Goal: Task Accomplishment & Management: Complete application form

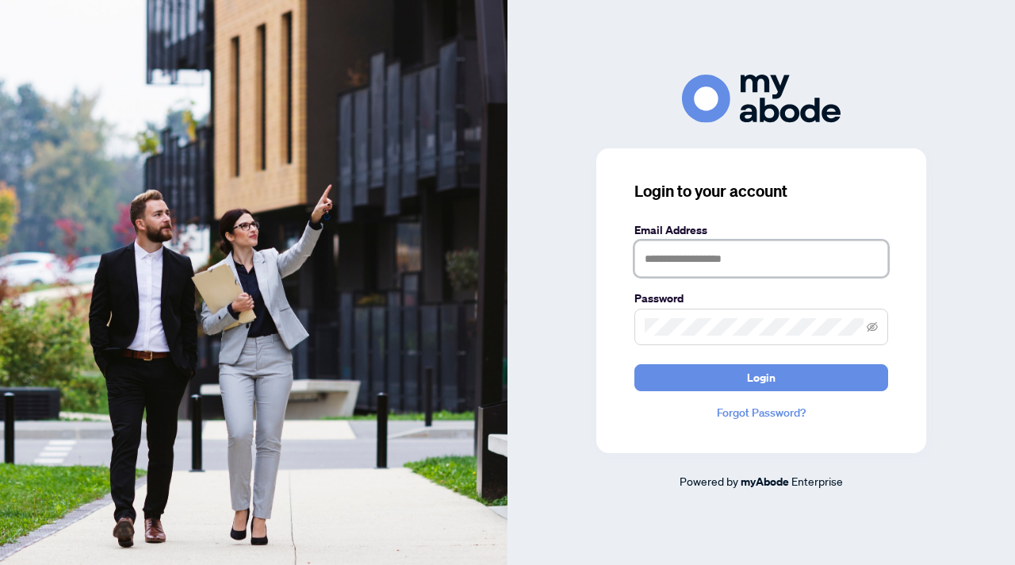
click at [723, 260] on input "text" at bounding box center [761, 258] width 254 height 36
type input "**********"
click at [699, 337] on span at bounding box center [761, 326] width 254 height 36
click at [634, 364] on button "Login" at bounding box center [761, 377] width 254 height 27
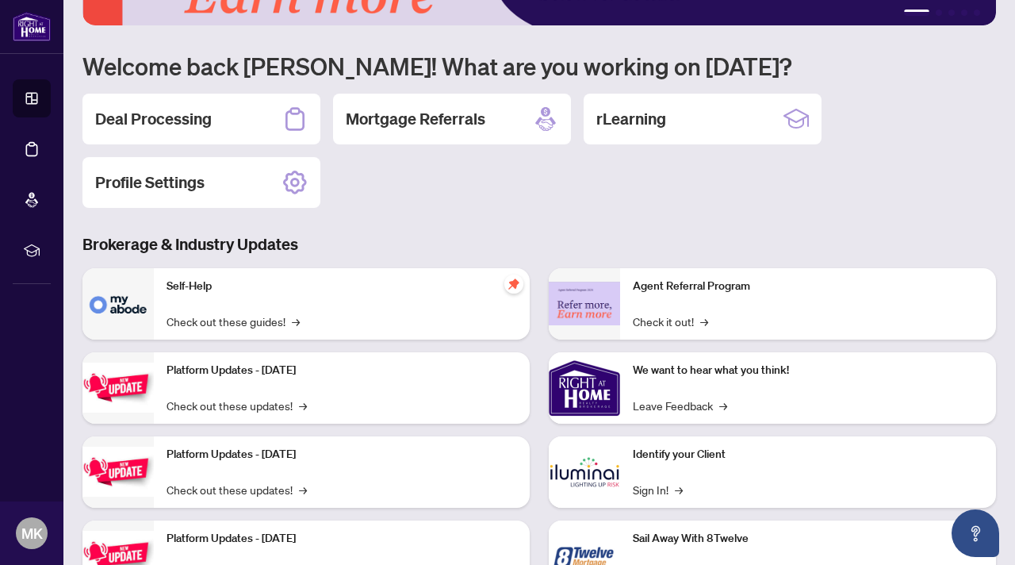
scroll to position [163, 0]
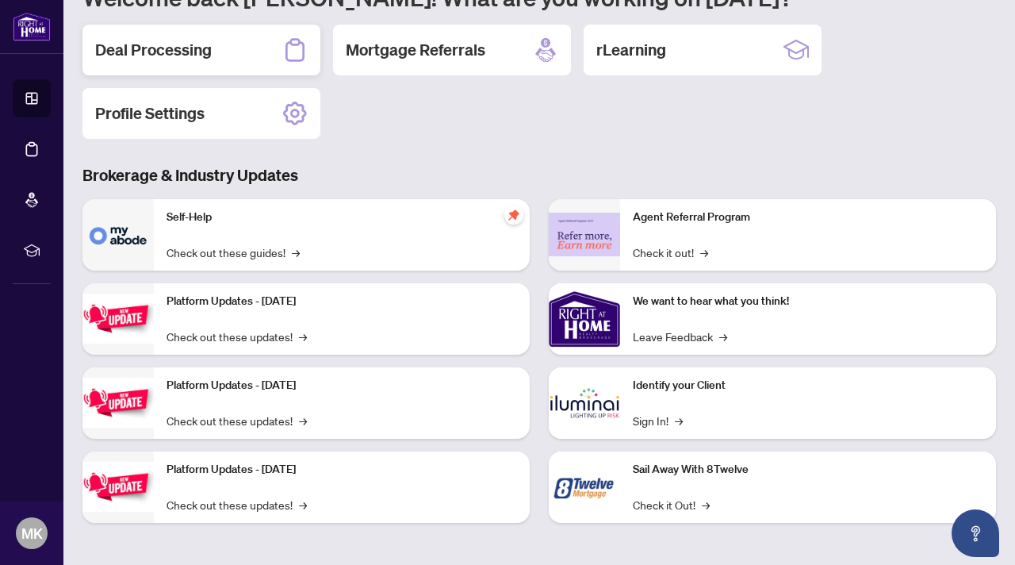
click at [220, 59] on div "Deal Processing" at bounding box center [201, 50] width 238 height 51
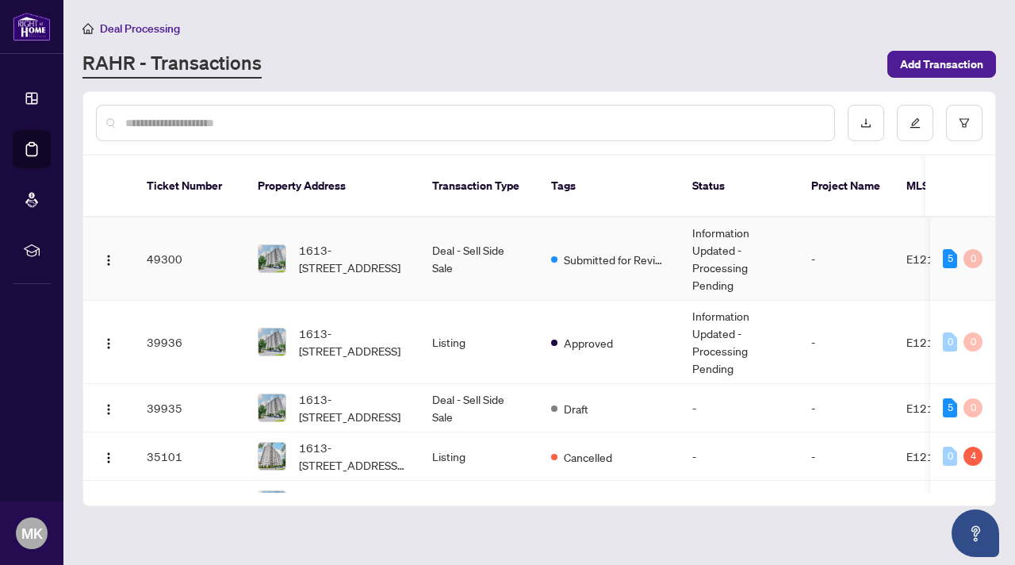
click at [494, 241] on td "Deal - Sell Side Sale" at bounding box center [478, 258] width 119 height 83
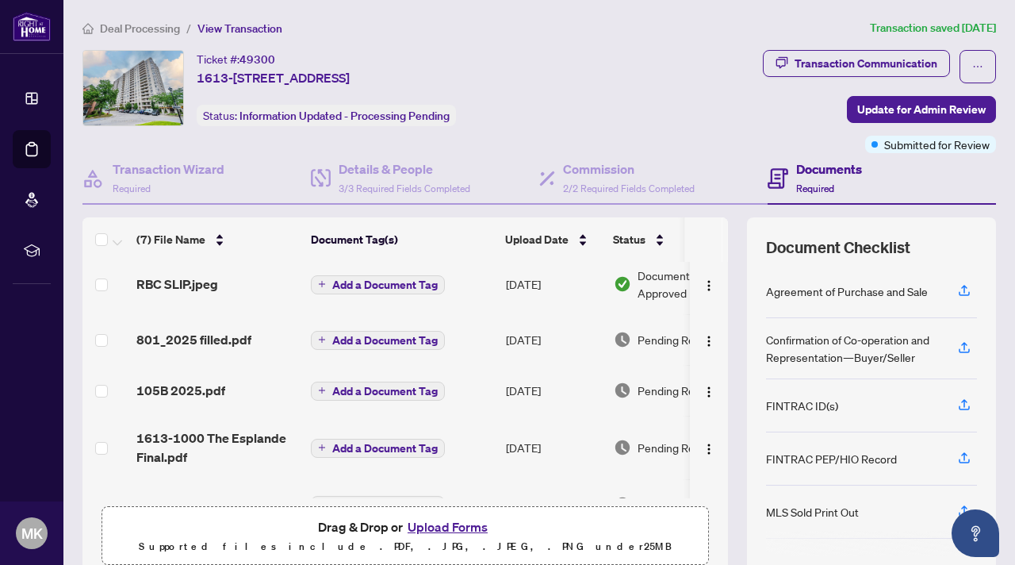
scroll to position [147, 0]
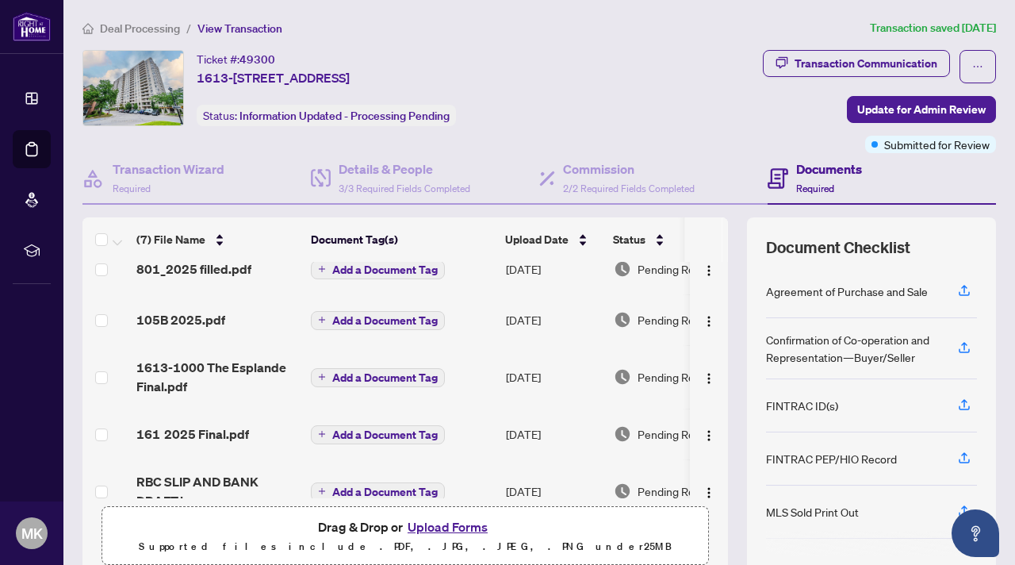
click at [445, 527] on button "Upload Forms" at bounding box center [448, 526] width 90 height 21
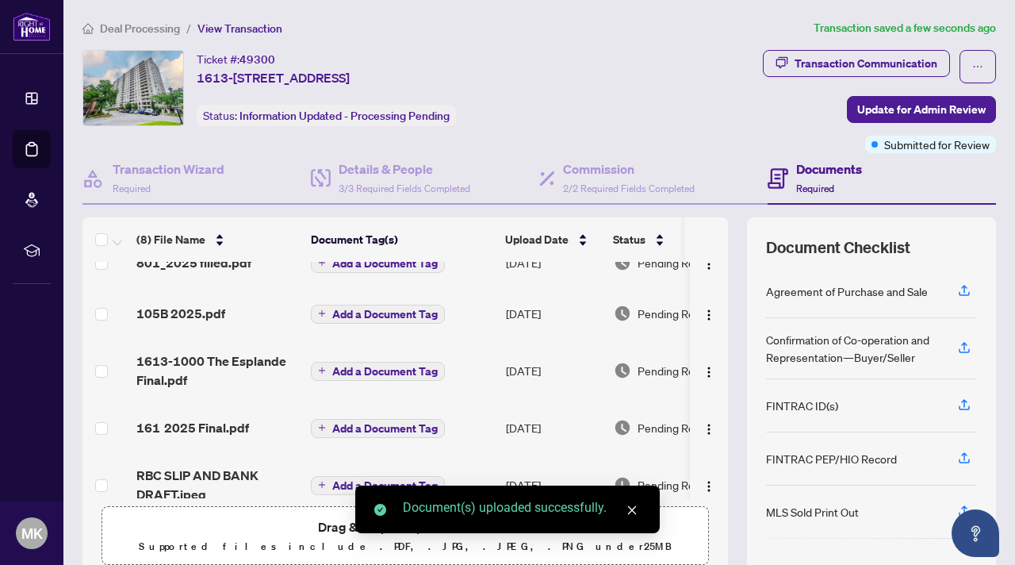
scroll to position [227, 0]
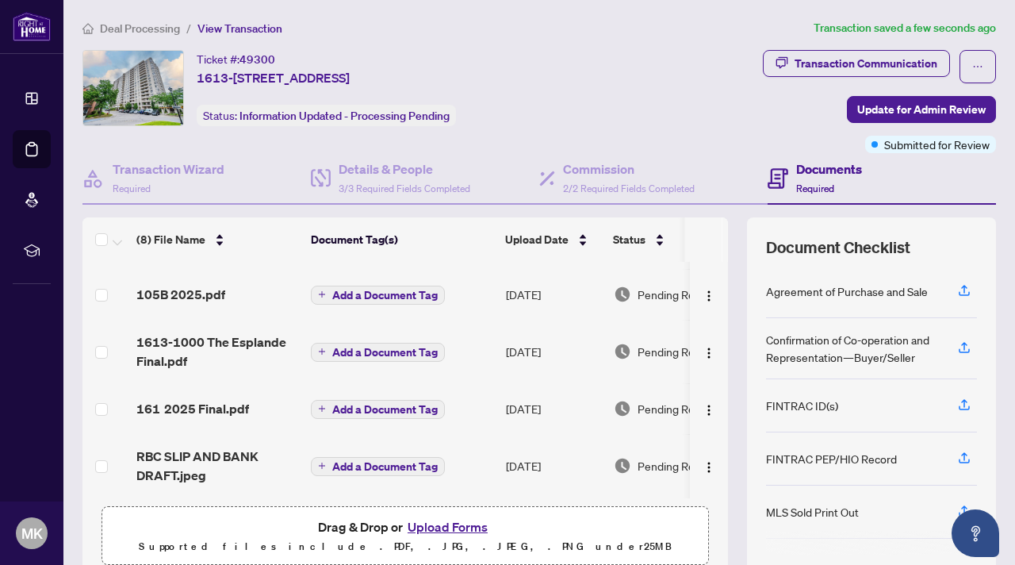
click at [461, 527] on button "Upload Forms" at bounding box center [448, 526] width 90 height 21
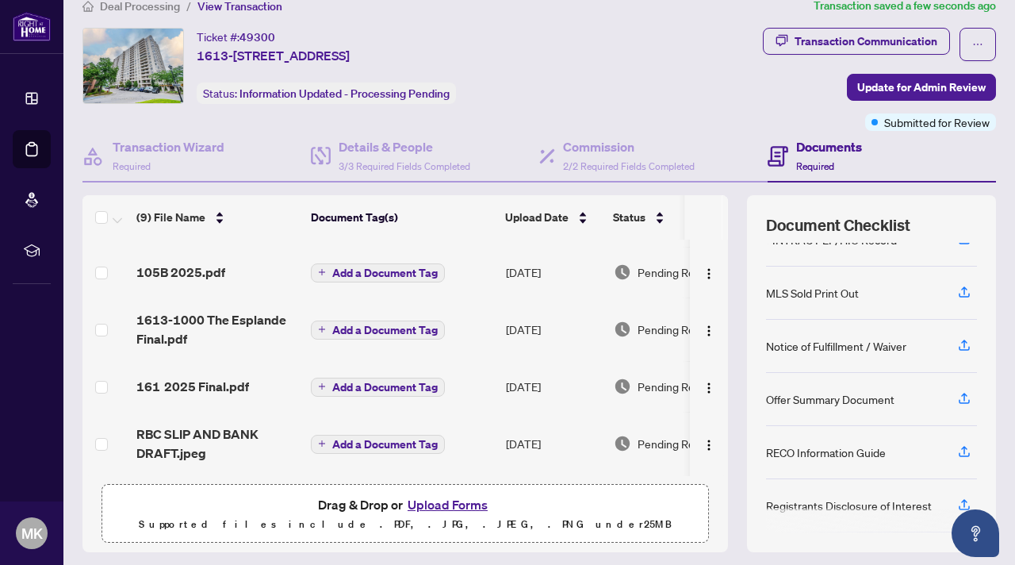
scroll to position [0, 0]
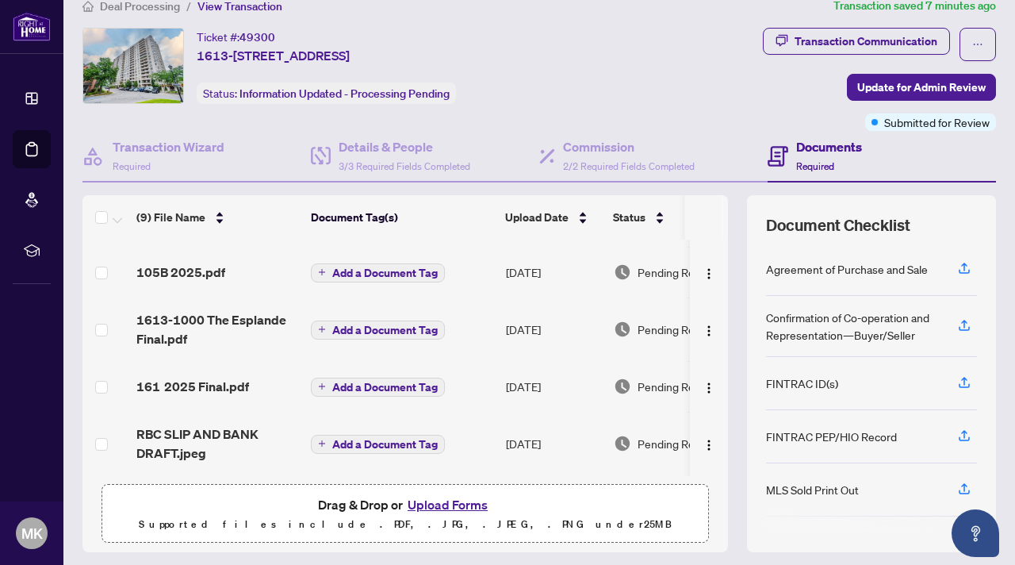
click at [447, 508] on button "Upload Forms" at bounding box center [448, 504] width 90 height 21
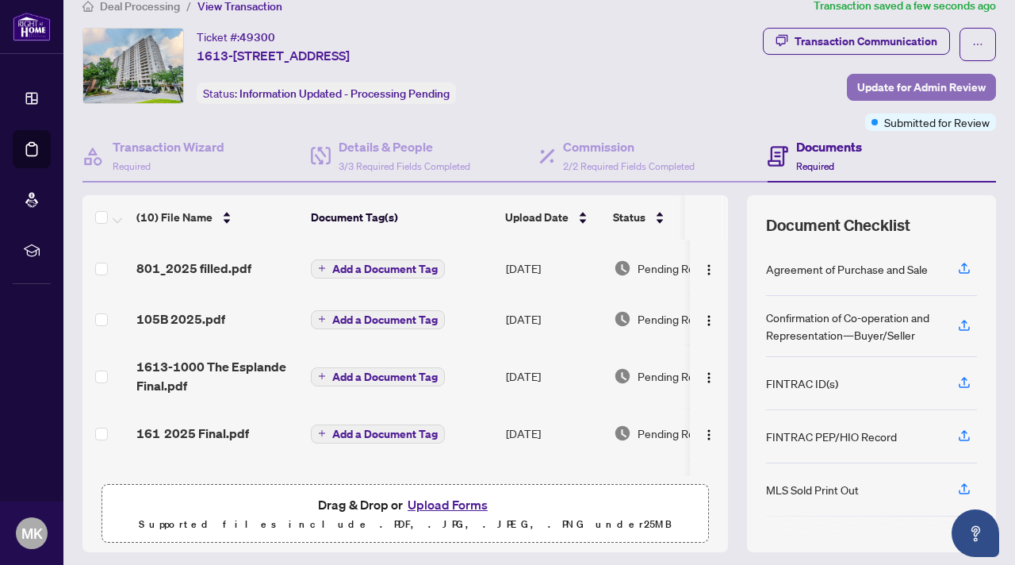
click at [880, 90] on span "Update for Admin Review" at bounding box center [921, 87] width 128 height 25
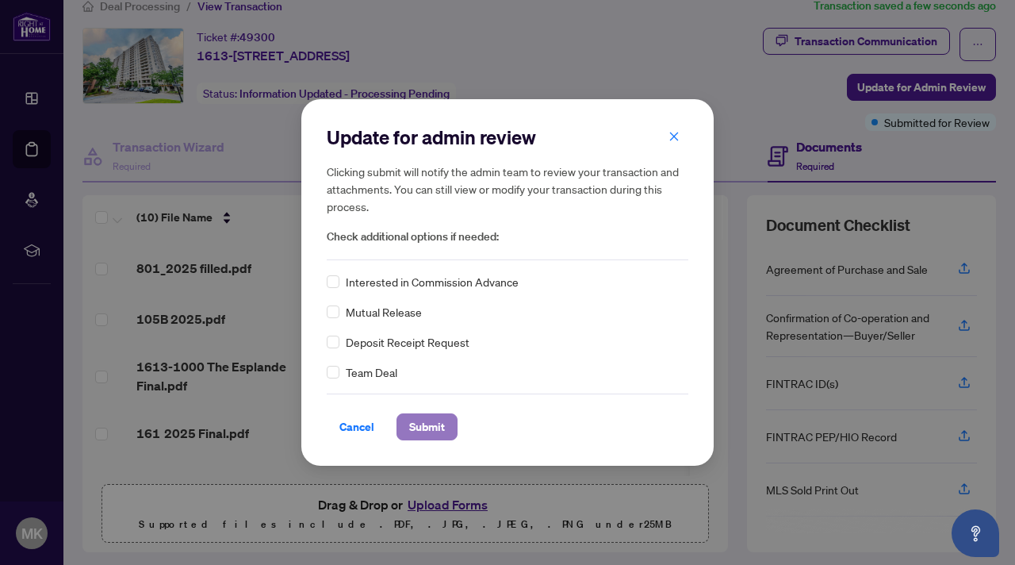
click at [439, 424] on span "Submit" at bounding box center [427, 426] width 36 height 25
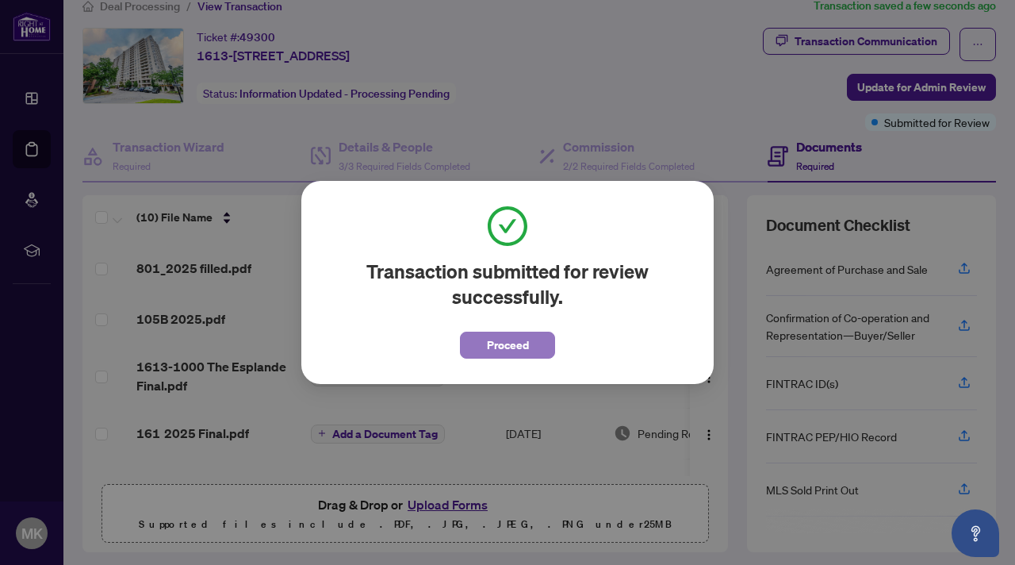
click at [515, 343] on span "Proceed" at bounding box center [508, 344] width 42 height 25
